Goal: Task Accomplishment & Management: Manage account settings

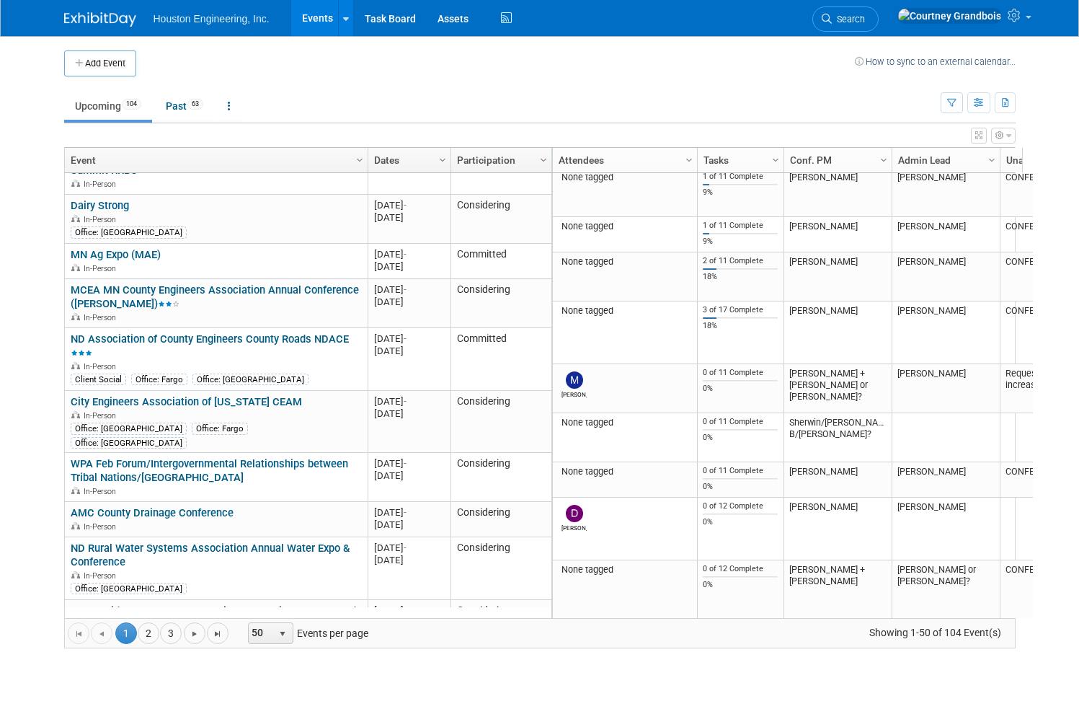
scroll to position [1903, 0]
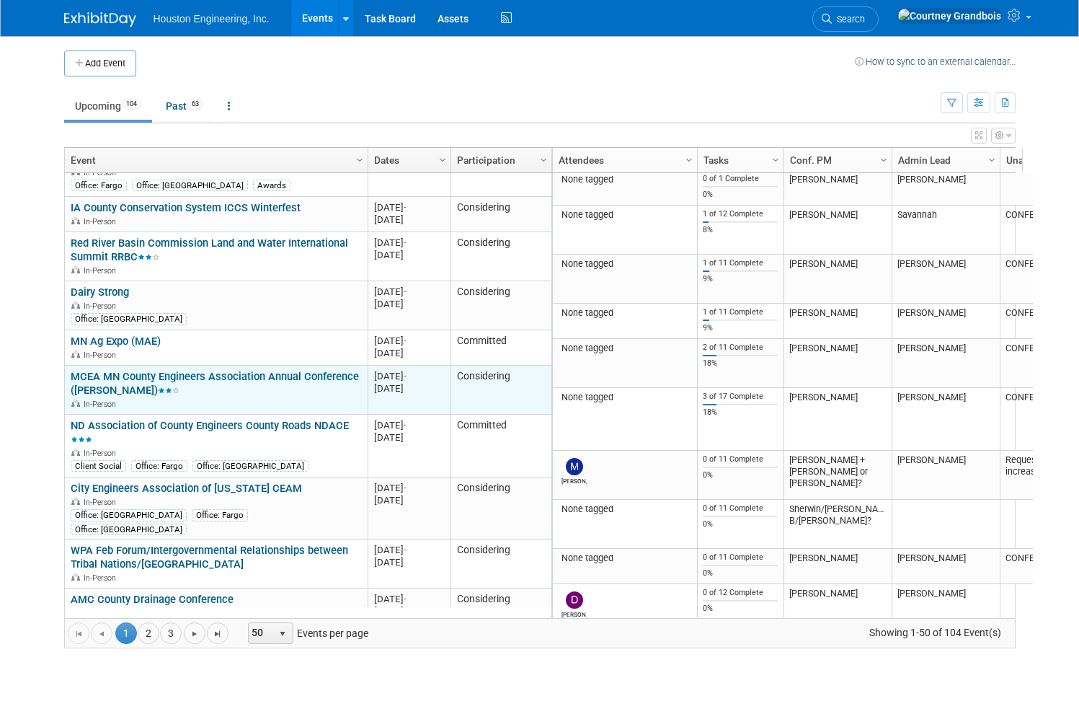
click at [208, 370] on link "MCEA MN County Engineers Association Annual Conference ([PERSON_NAME])" at bounding box center [215, 383] width 288 height 27
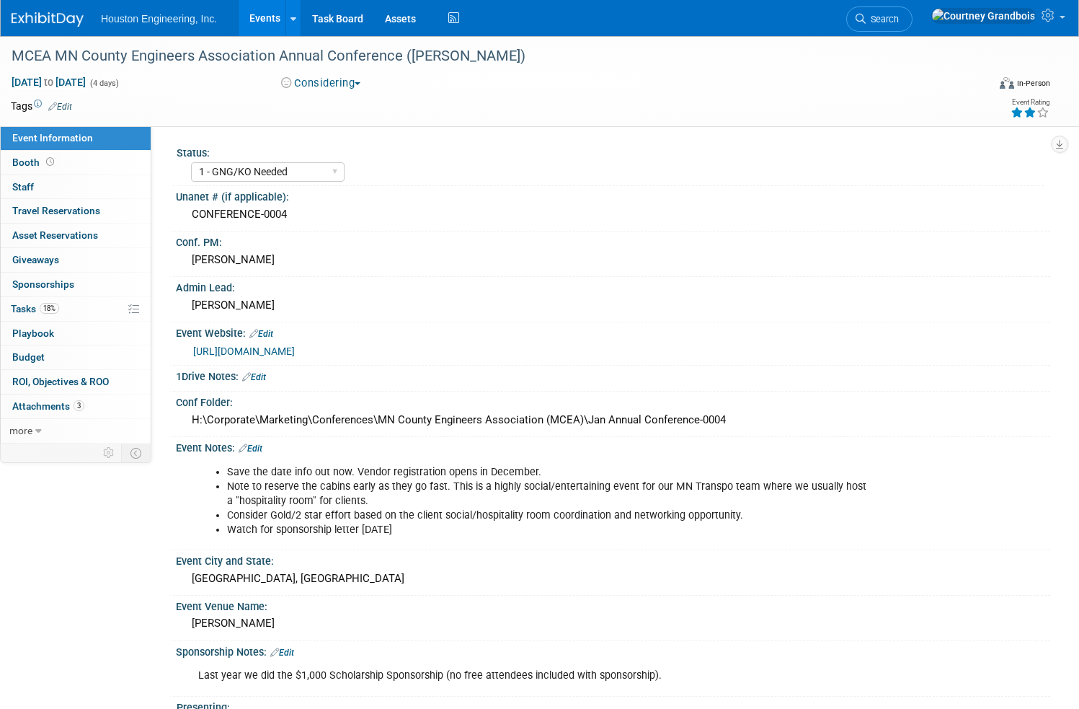
select select "1 - GNG/KO Needed"
select select "Transportation"
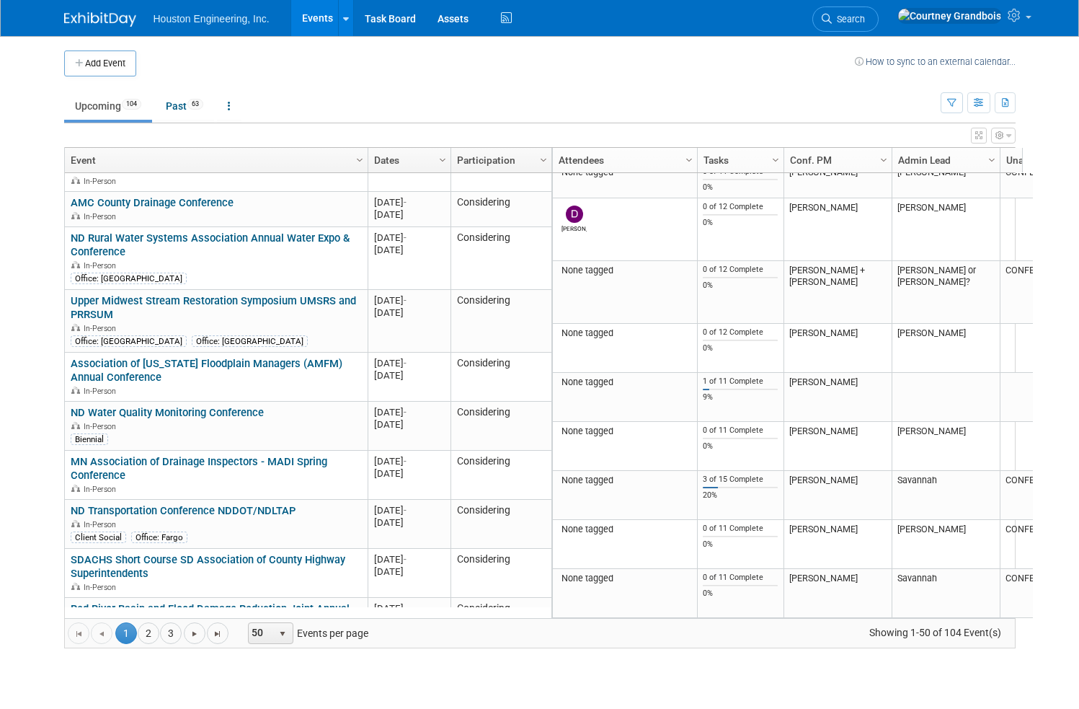
scroll to position [2040, 0]
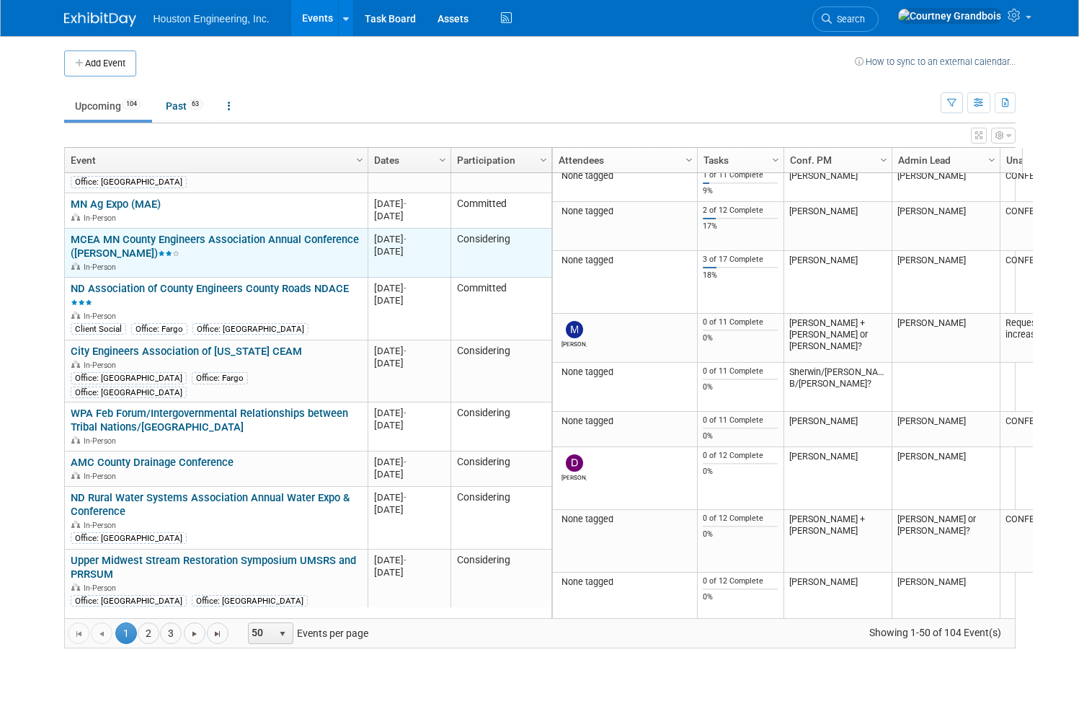
click at [197, 233] on link "MCEA MN County Engineers Association Annual Conference ([PERSON_NAME])" at bounding box center [215, 246] width 288 height 27
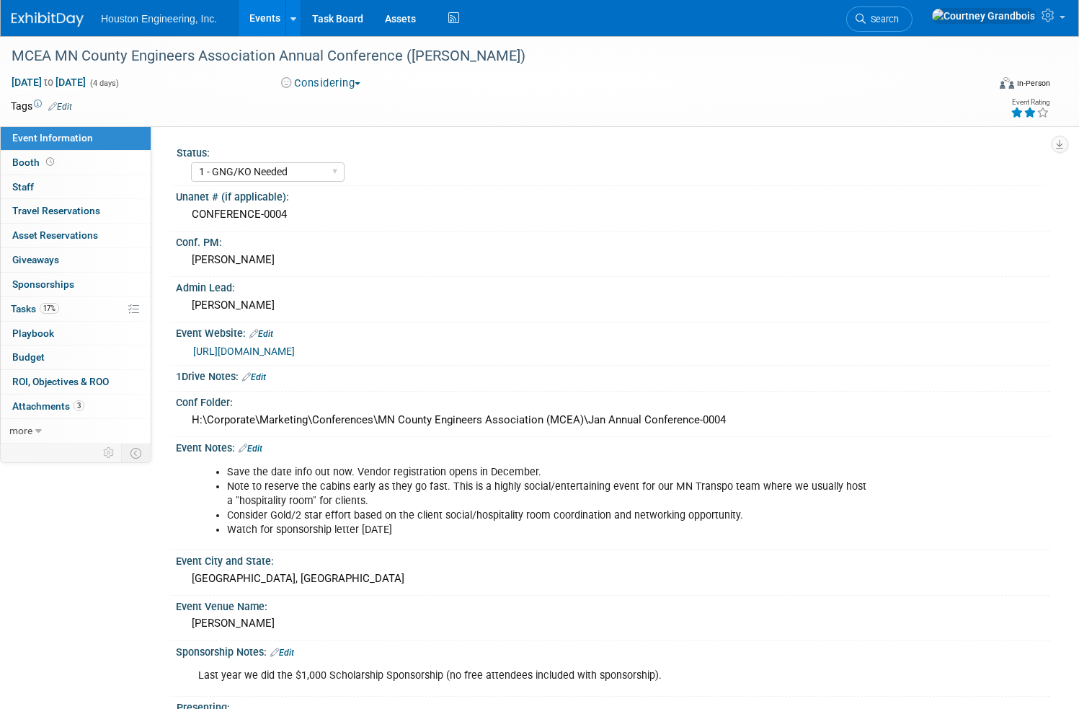
select select "1 - GNG/KO Needed"
select select "Transportation"
click at [59, 313] on span "Tasks 17%" at bounding box center [35, 309] width 48 height 12
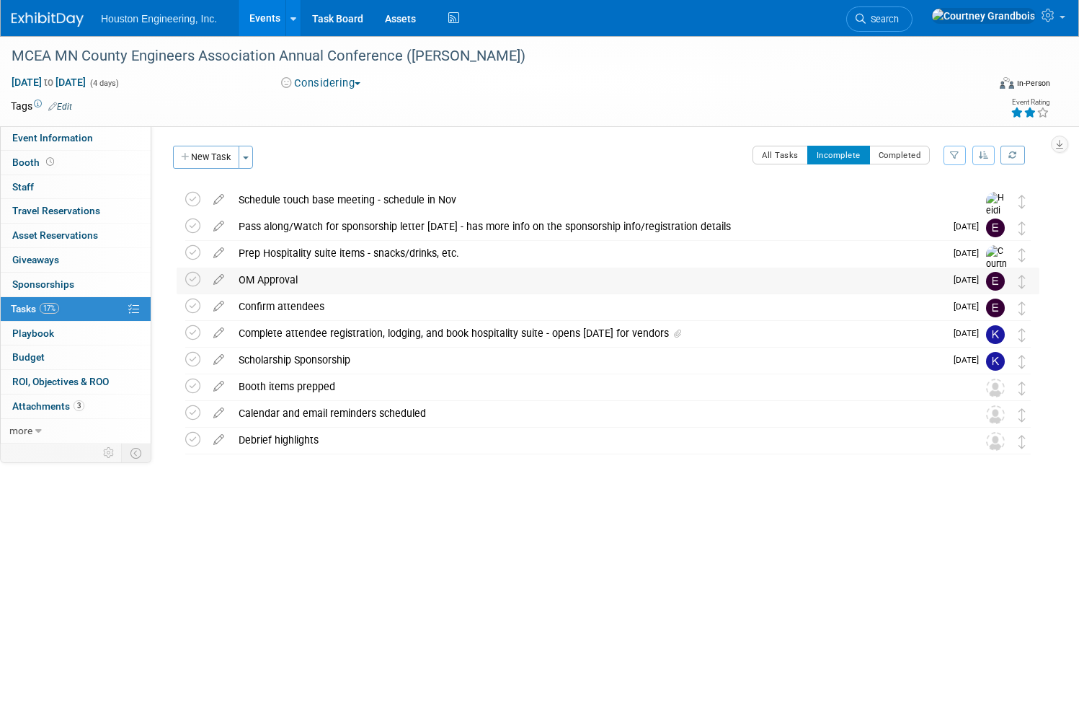
click at [462, 287] on div "OM Approval" at bounding box center [588, 279] width 714 height 25
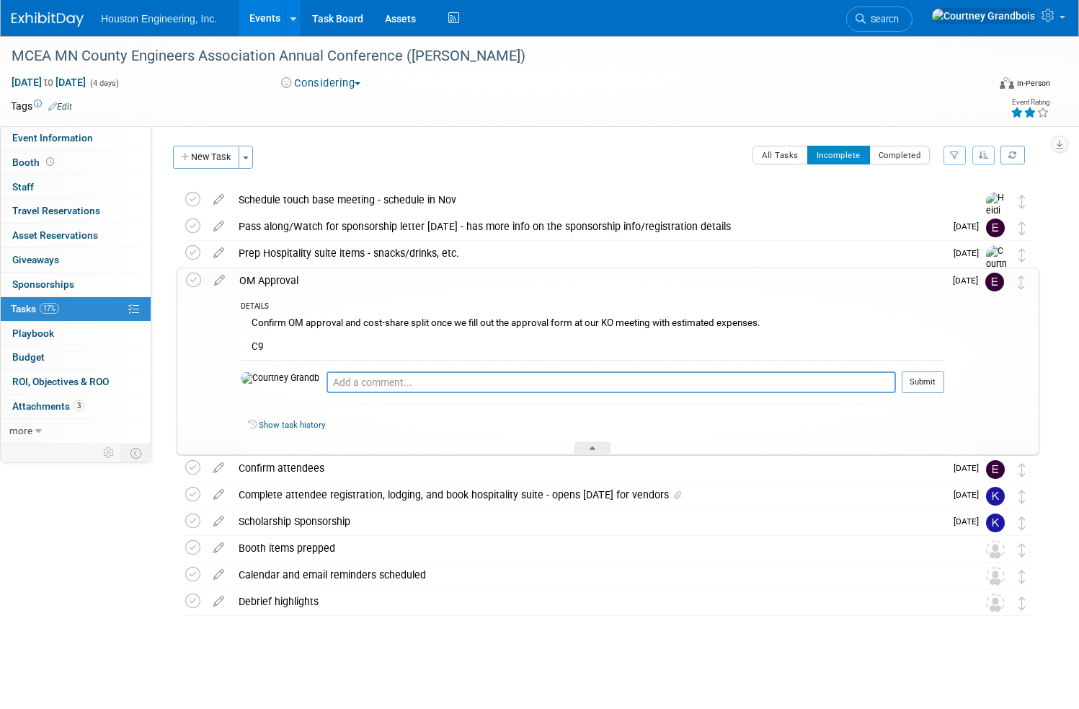
click at [464, 283] on div "OM Approval" at bounding box center [588, 280] width 712 height 25
